Goal: Information Seeking & Learning: Learn about a topic

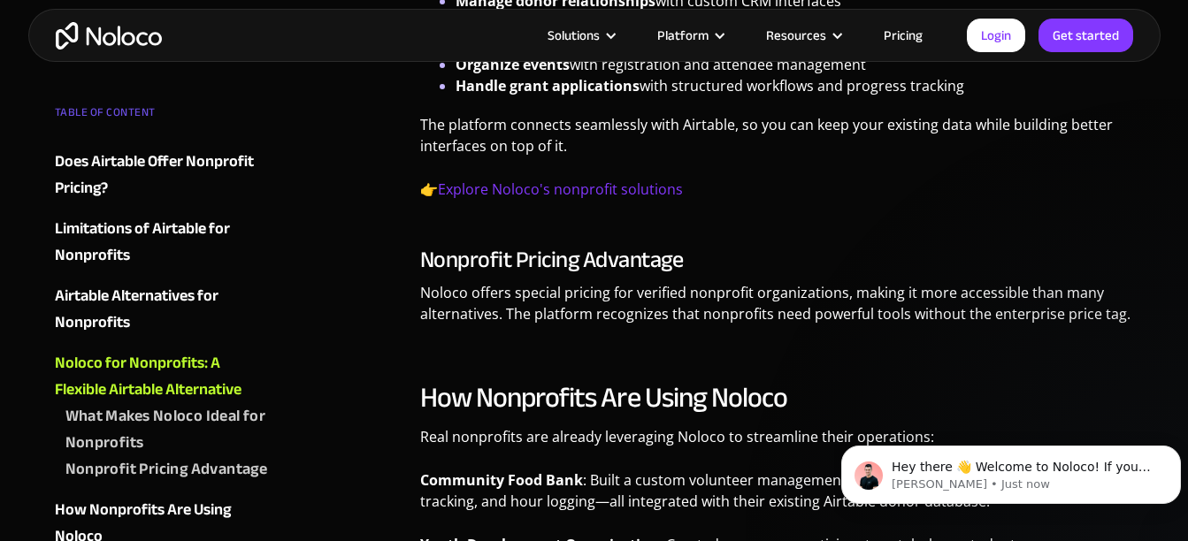
scroll to position [3111, 0]
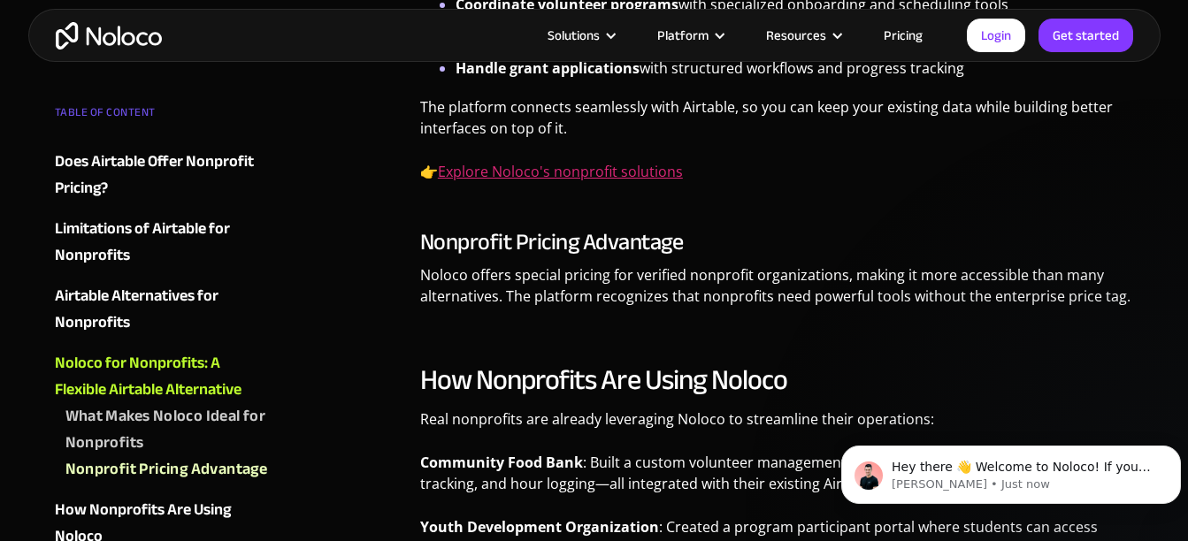
click at [675, 162] on link "Explore Noloco's nonprofit solutions" at bounding box center [560, 171] width 245 height 19
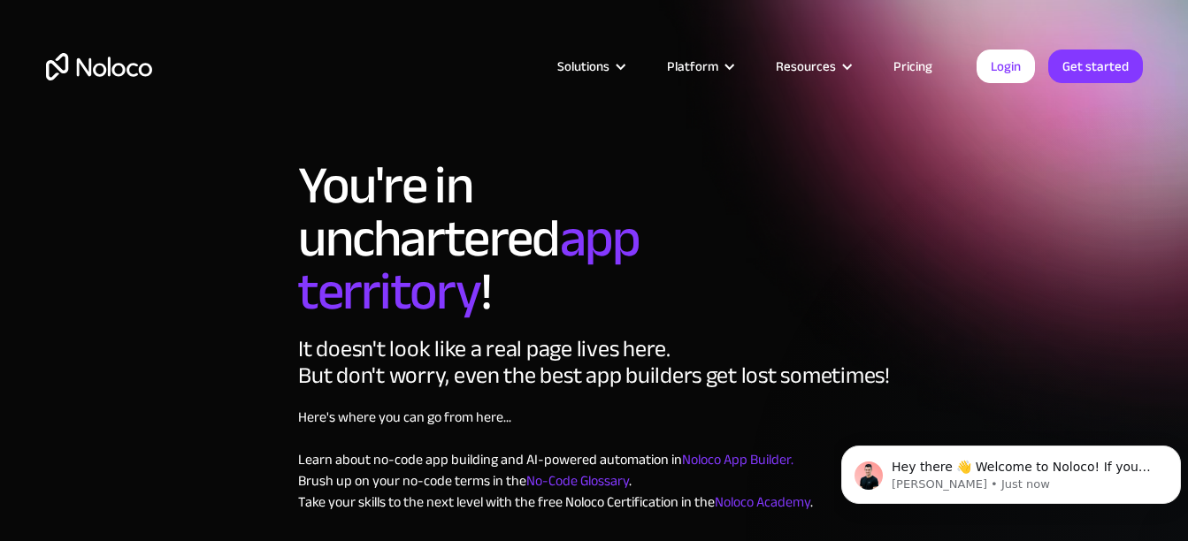
click at [918, 76] on link "Pricing" at bounding box center [912, 66] width 83 height 23
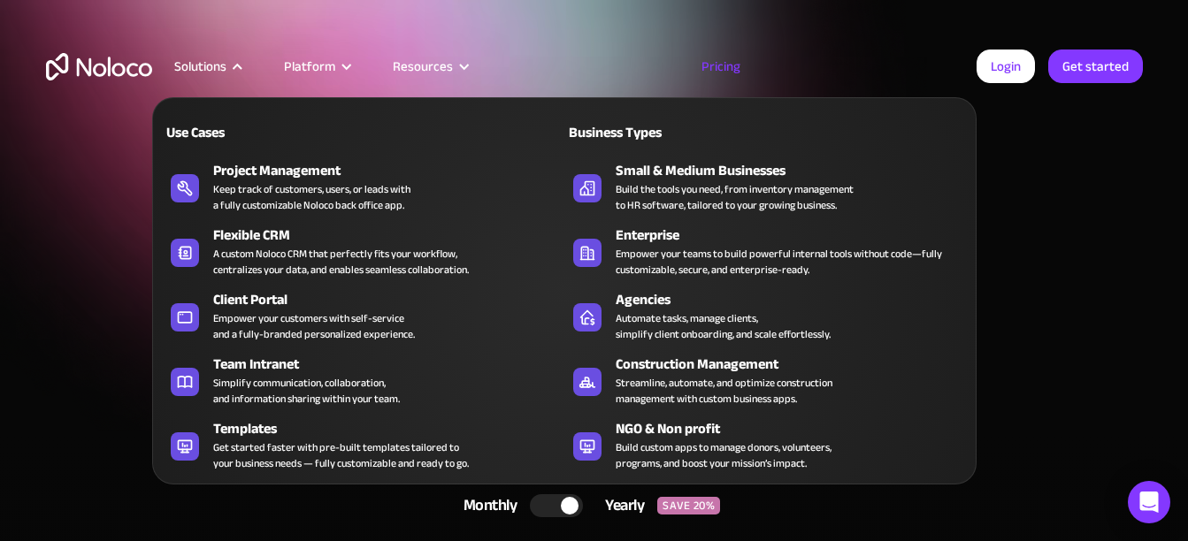
click at [225, 67] on div "Solutions" at bounding box center [200, 66] width 52 height 23
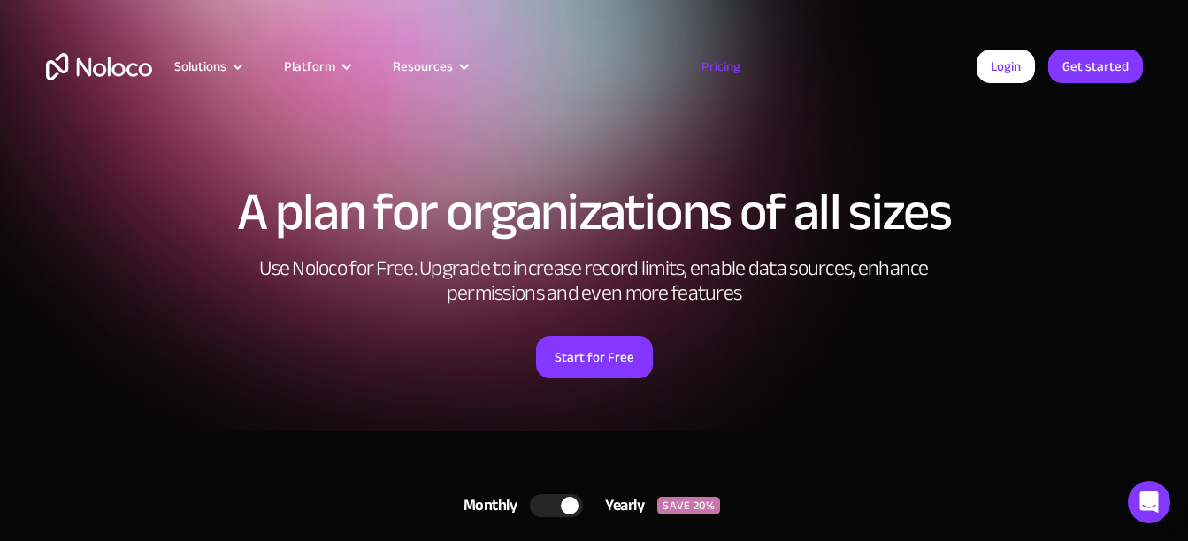
click at [241, 66] on div at bounding box center [237, 66] width 13 height 13
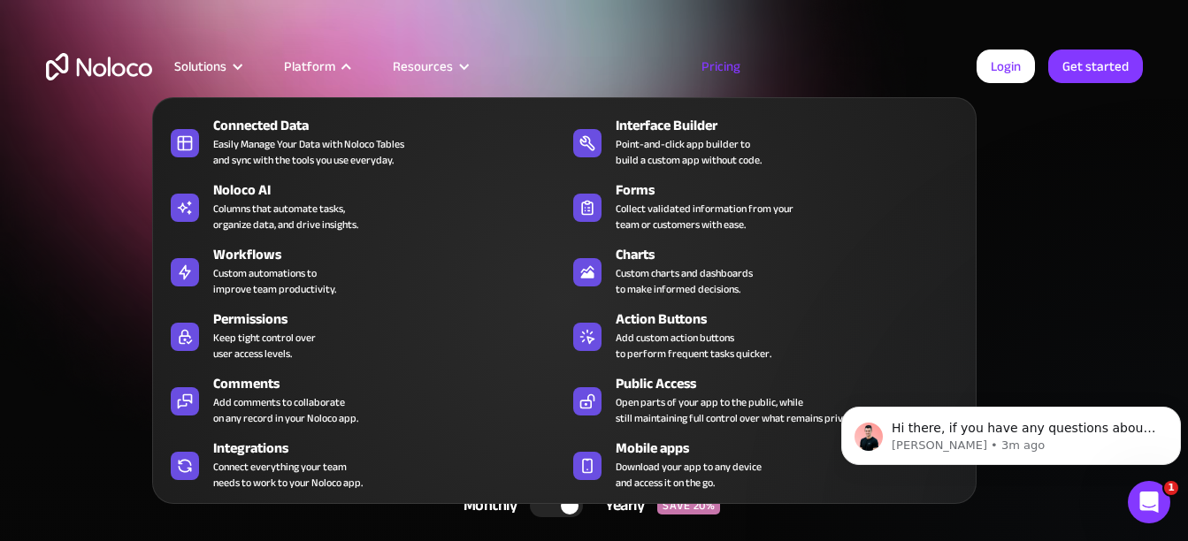
click at [314, 65] on div "Platform" at bounding box center [309, 66] width 51 height 23
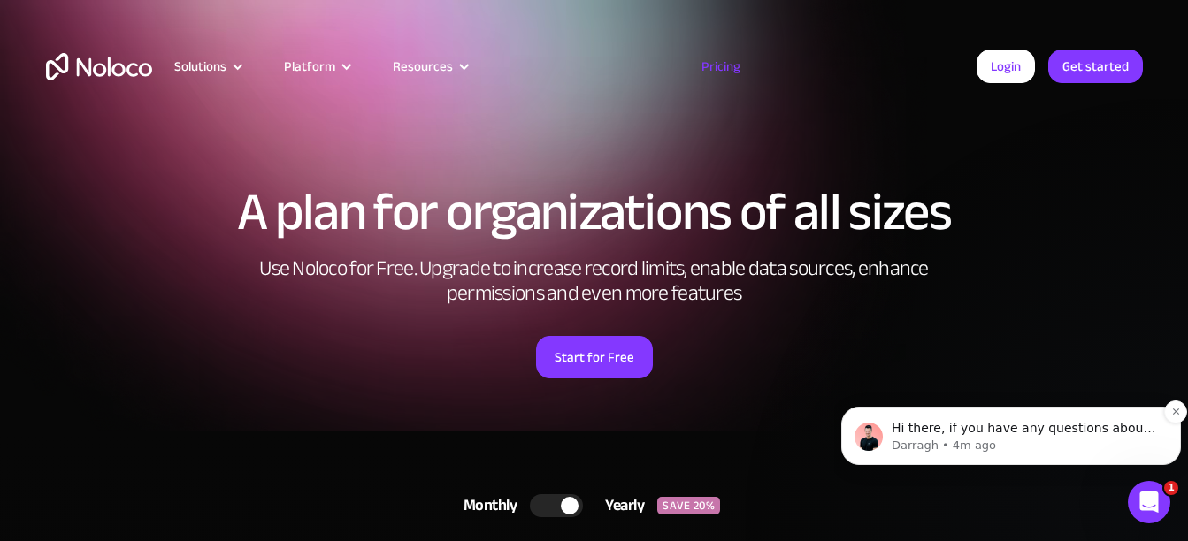
click at [959, 436] on span "Hi there, if you have any questions about our pricing, just let us know! Darragh" at bounding box center [1022, 446] width 263 height 50
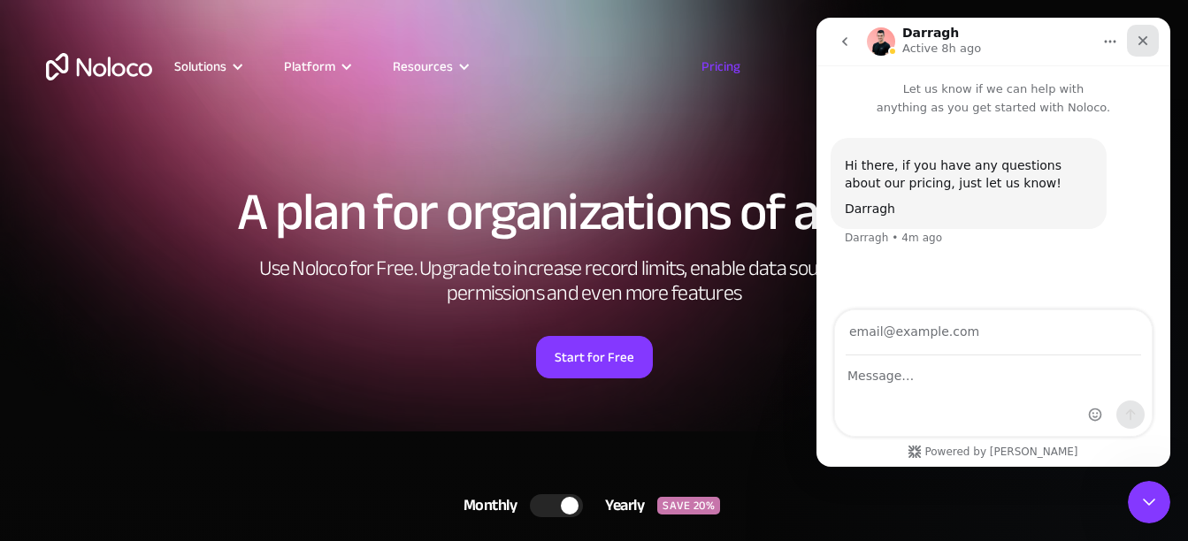
click at [1141, 34] on icon "Close" at bounding box center [1142, 41] width 14 height 14
